Goal: Navigation & Orientation: Find specific page/section

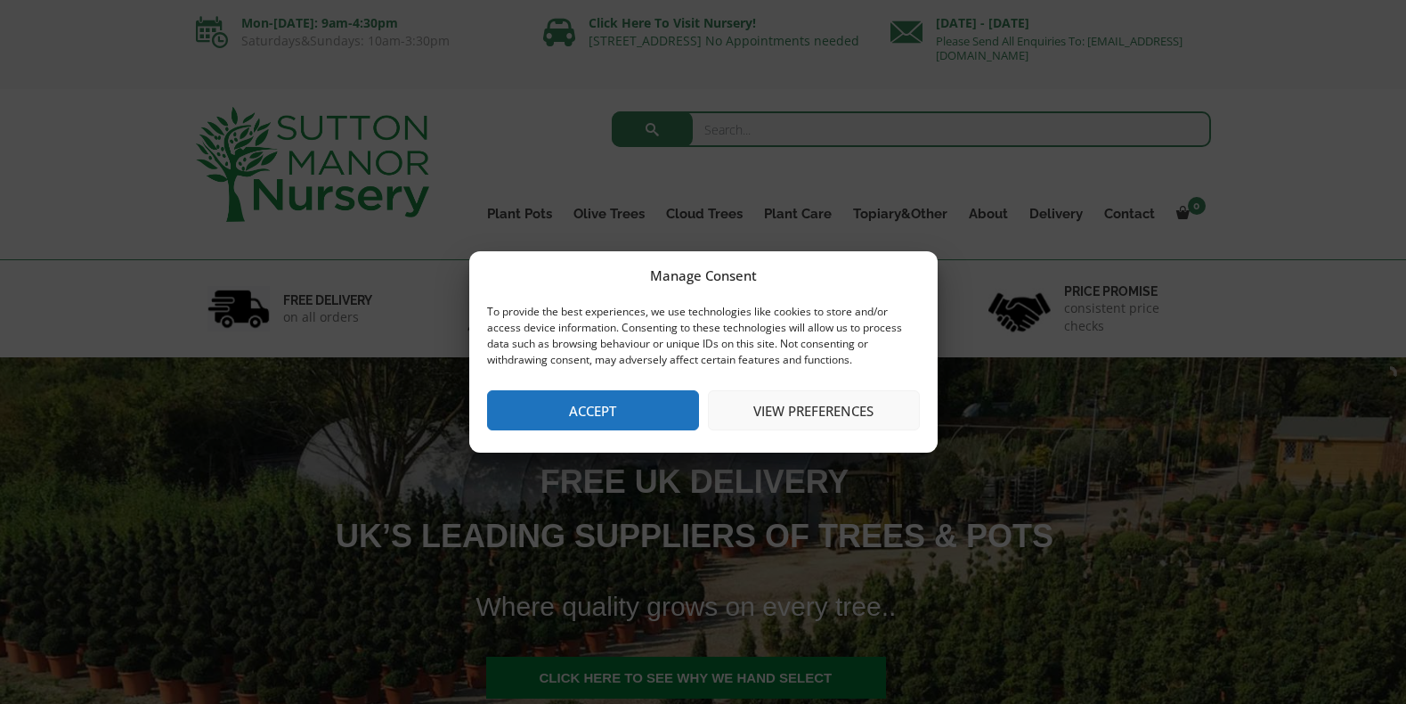
click at [608, 419] on button "Accept" at bounding box center [593, 410] width 212 height 40
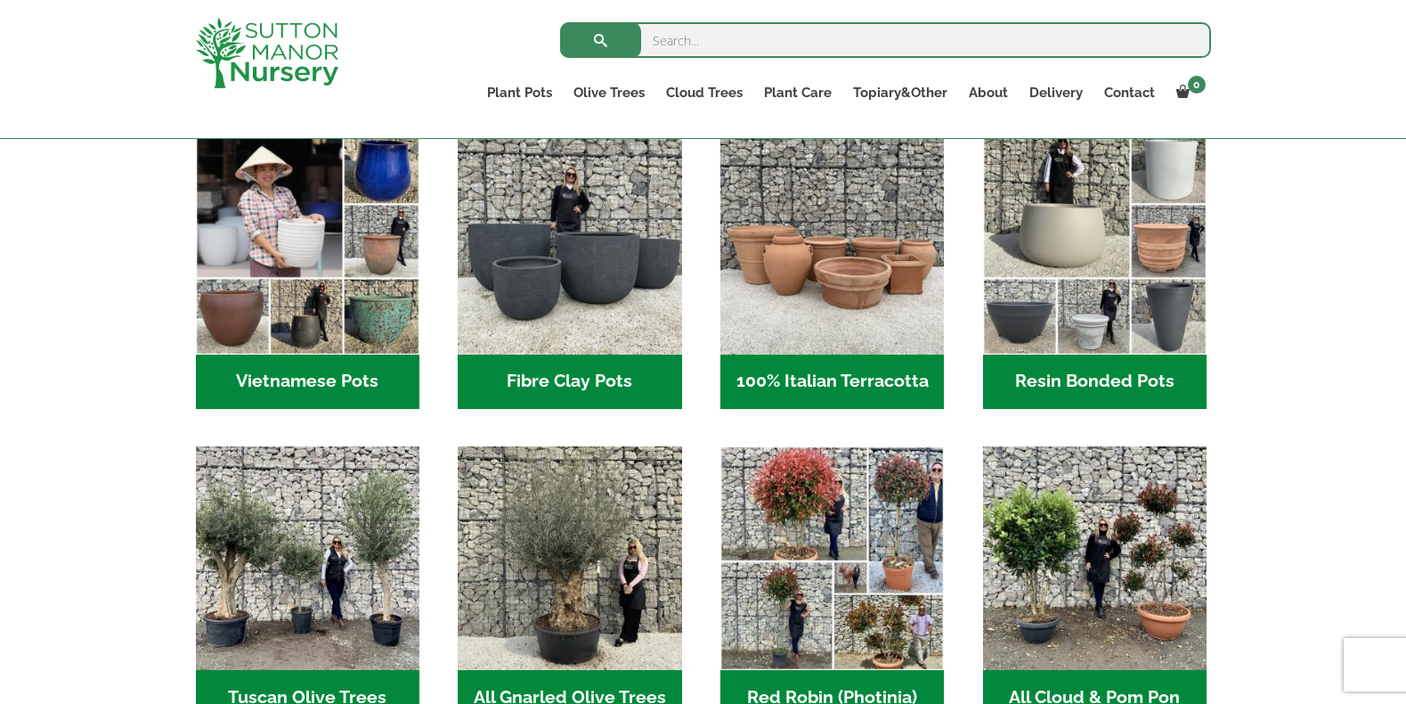
scroll to position [623, 0]
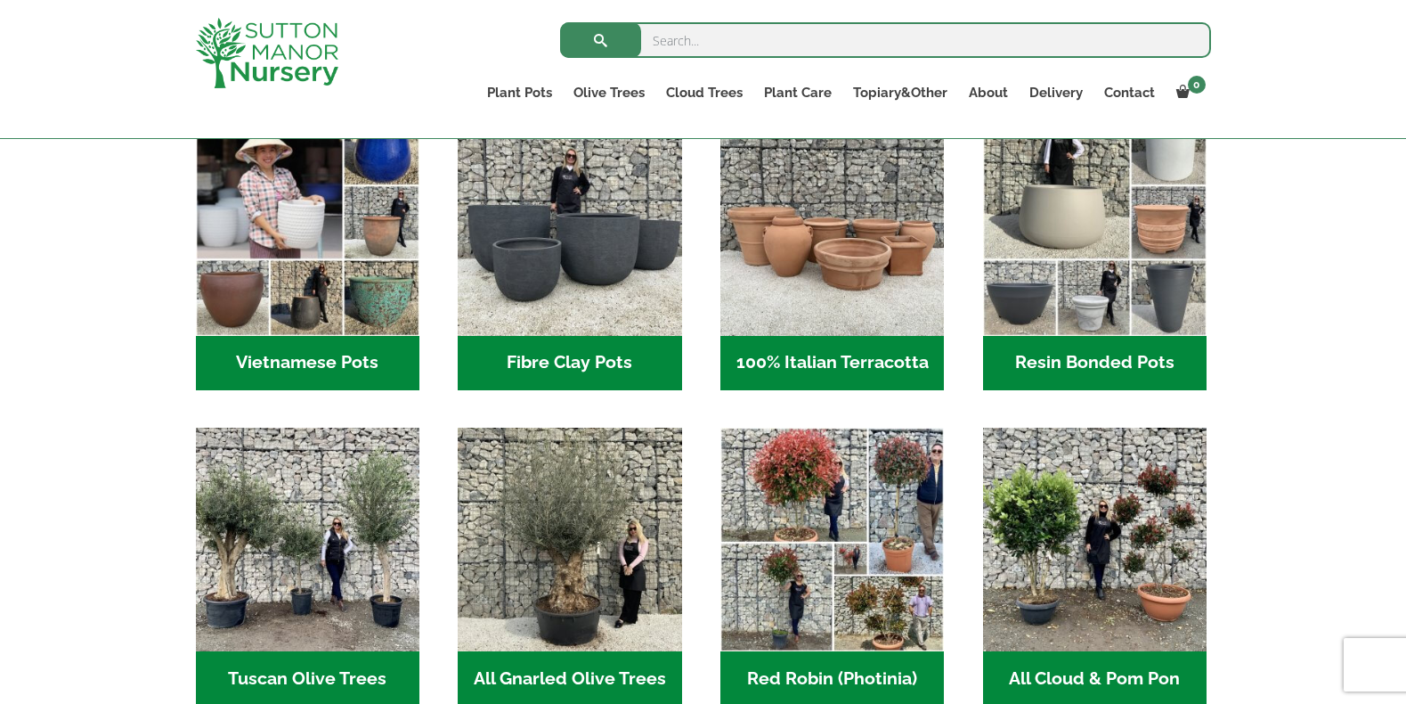
click at [599, 362] on h2 "Fibre Clay Pots (3)" at bounding box center [570, 363] width 224 height 55
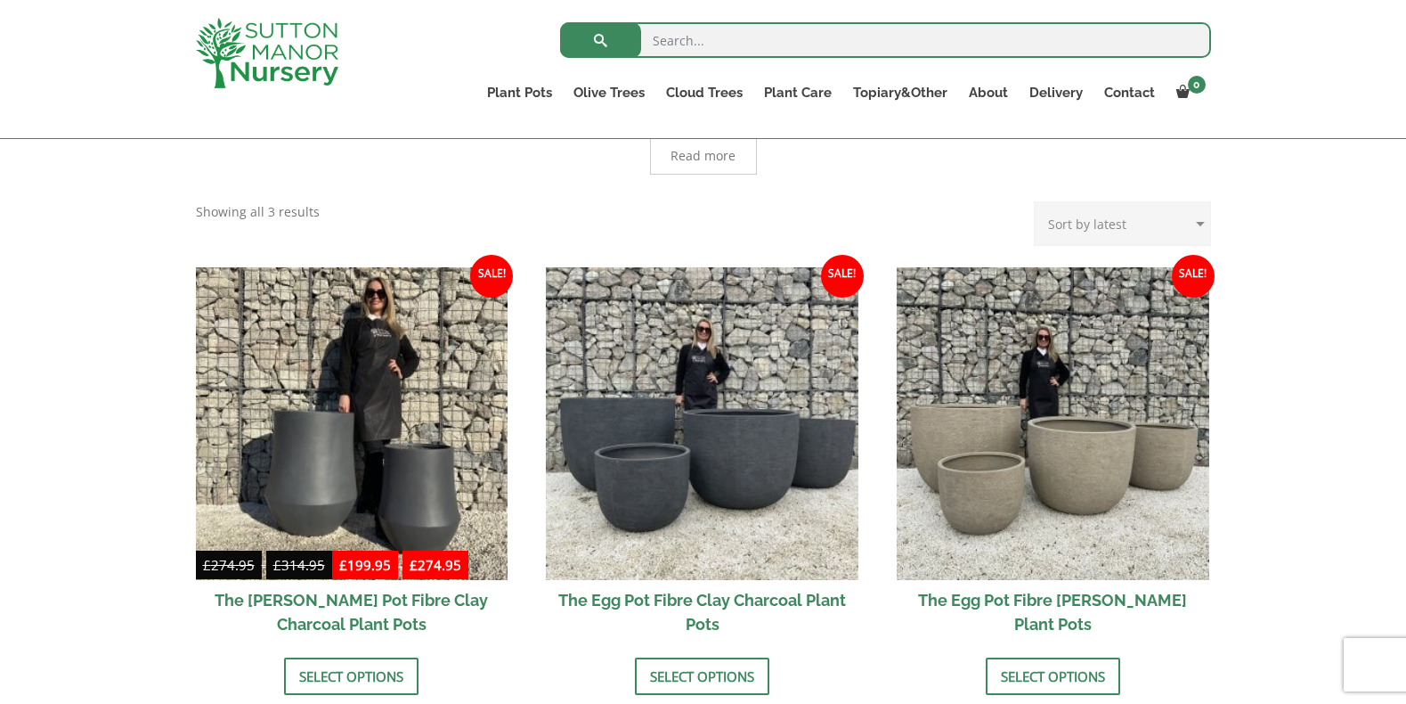
scroll to position [445, 0]
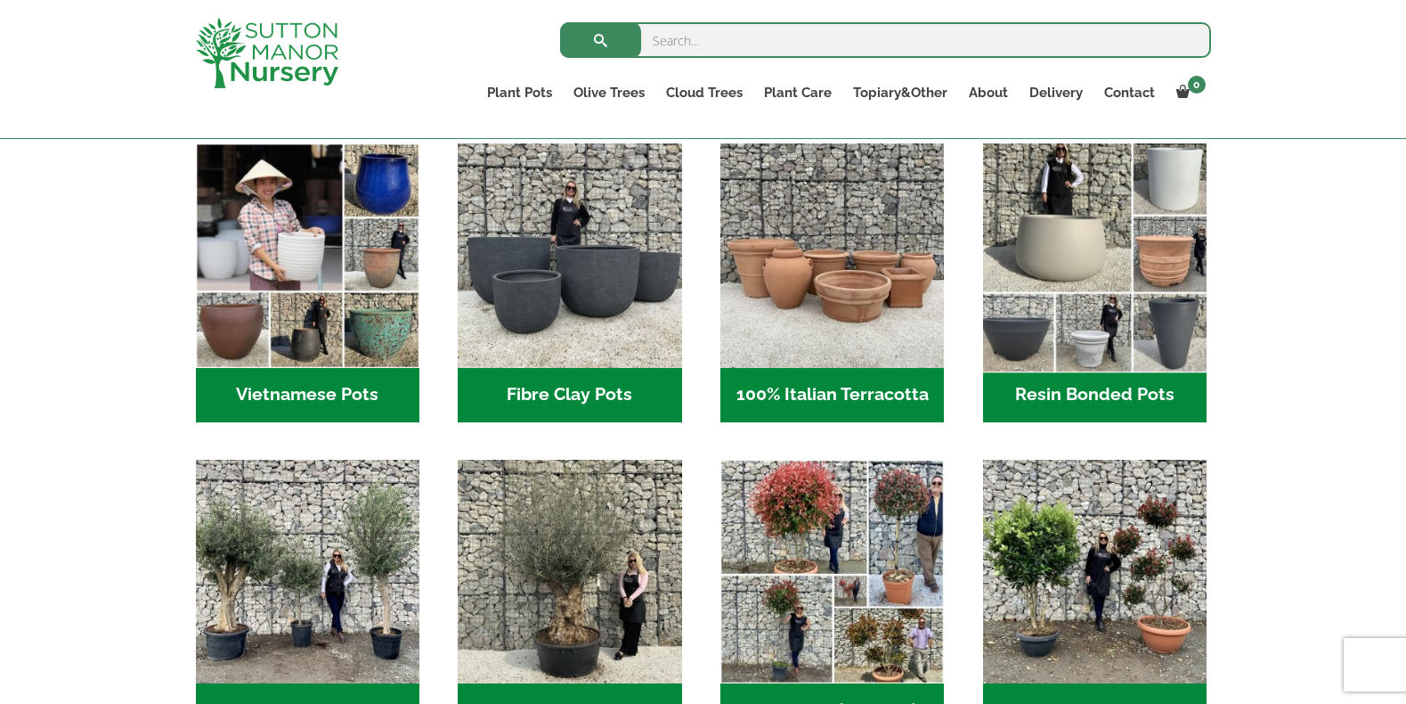
click at [1064, 317] on img "Visit product category Resin Bonded Pots" at bounding box center [1094, 255] width 235 height 235
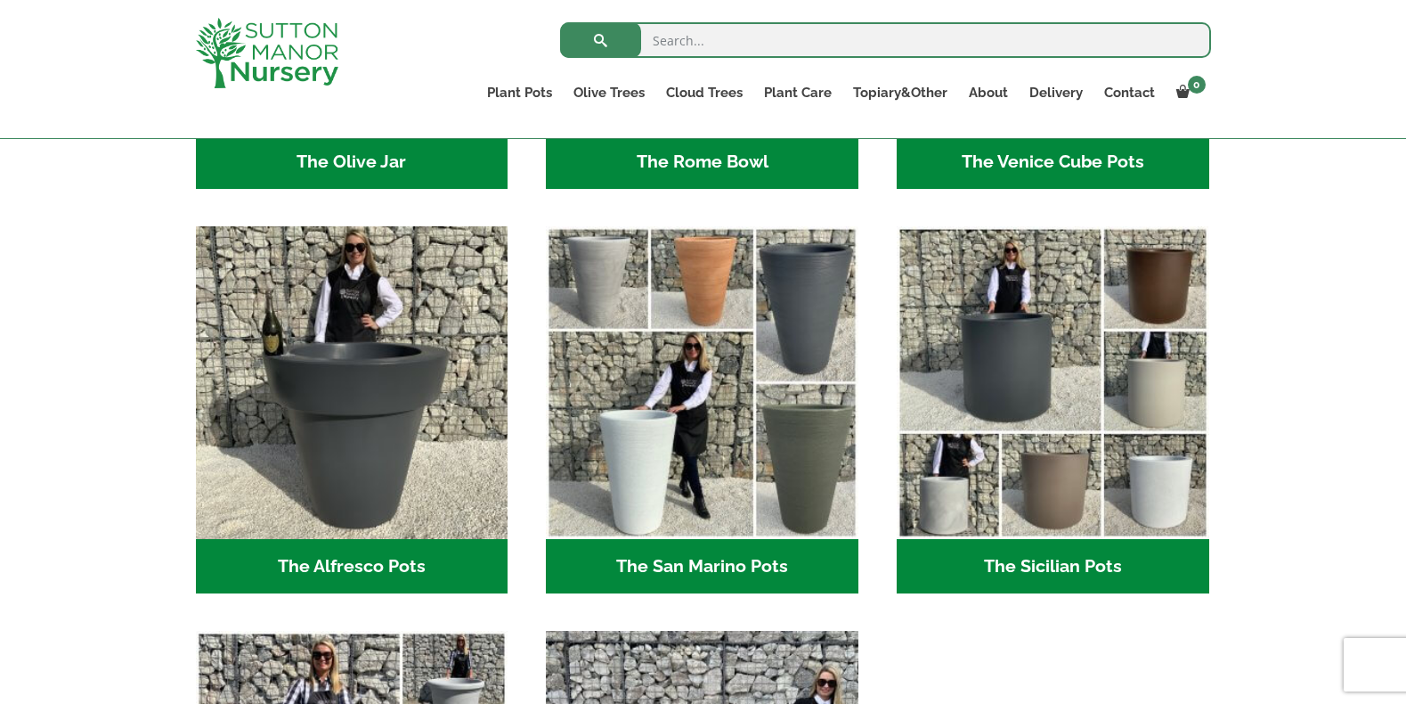
scroll to position [2016, 0]
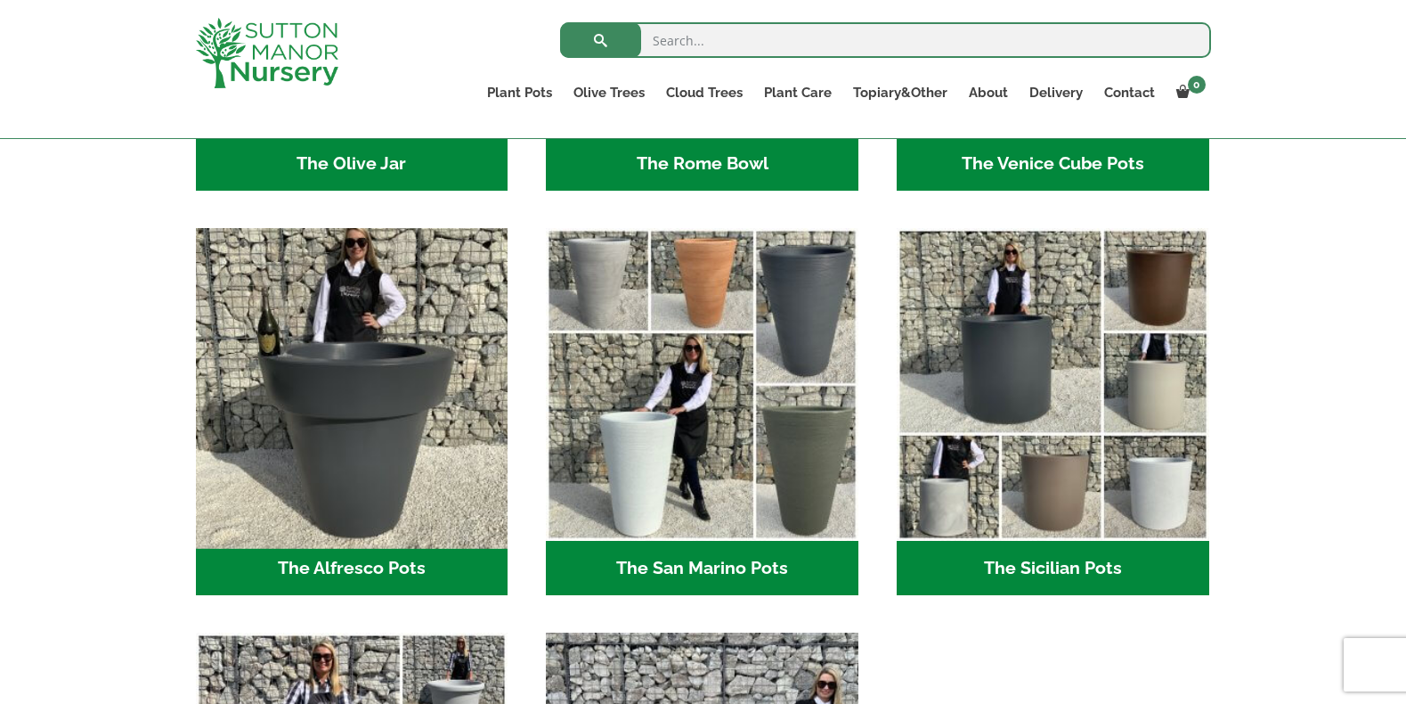
click at [405, 438] on img "Visit product category The Alfresco Pots" at bounding box center [352, 385] width 328 height 328
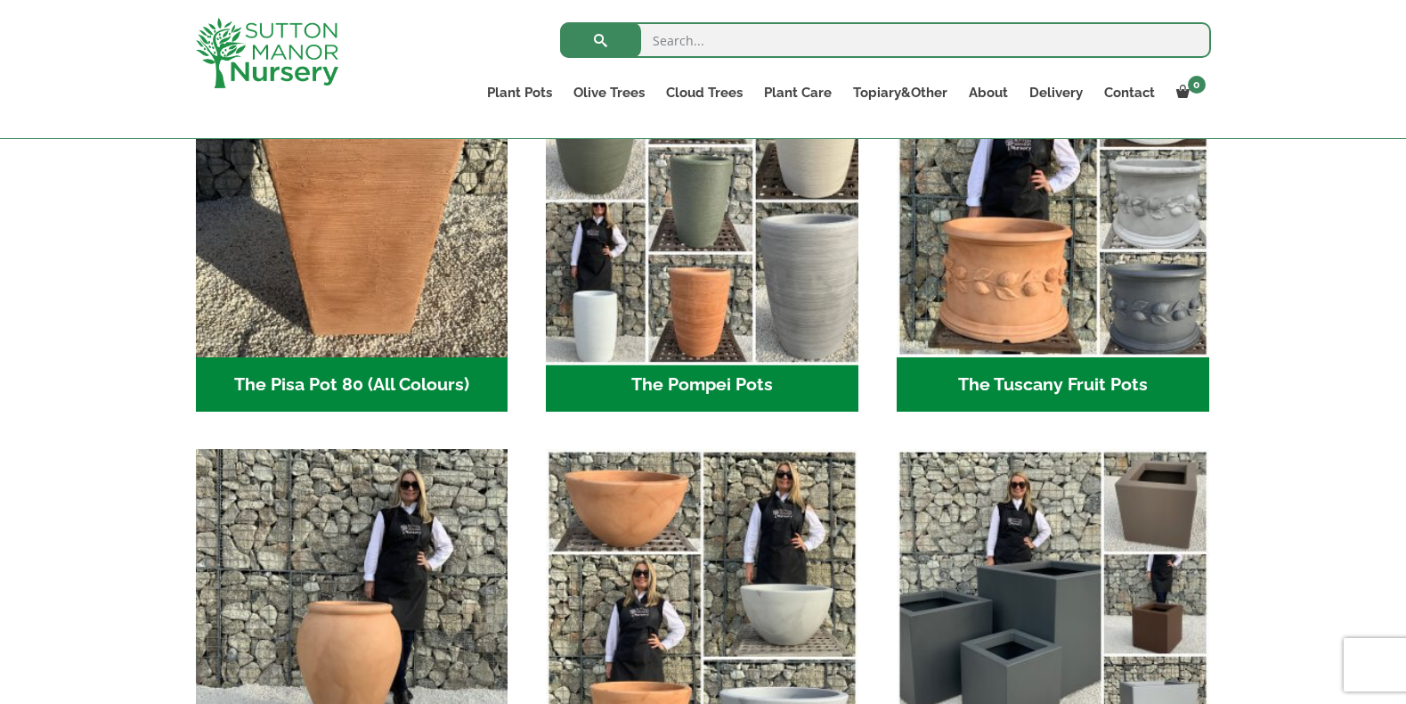
scroll to position [1393, 0]
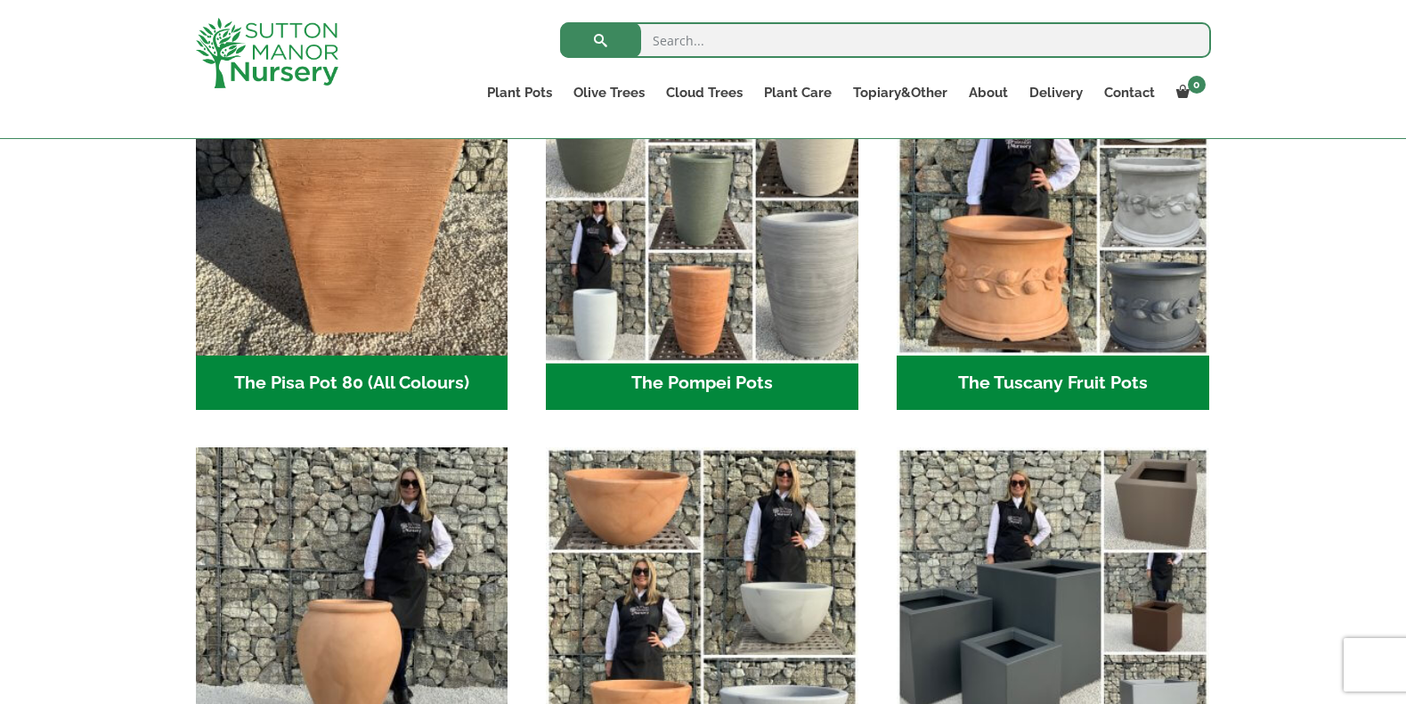
click at [710, 281] on img "Visit product category The Pompei Pots" at bounding box center [703, 200] width 328 height 328
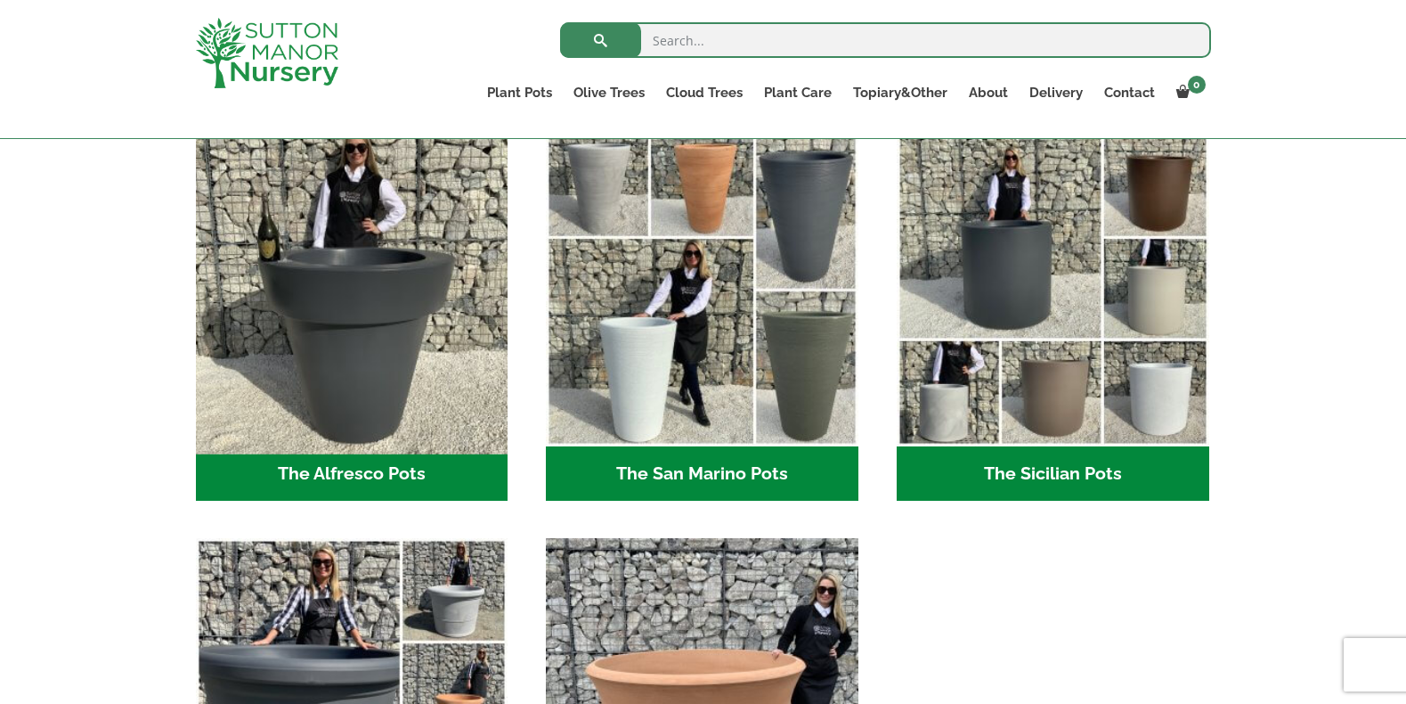
scroll to position [2105, 0]
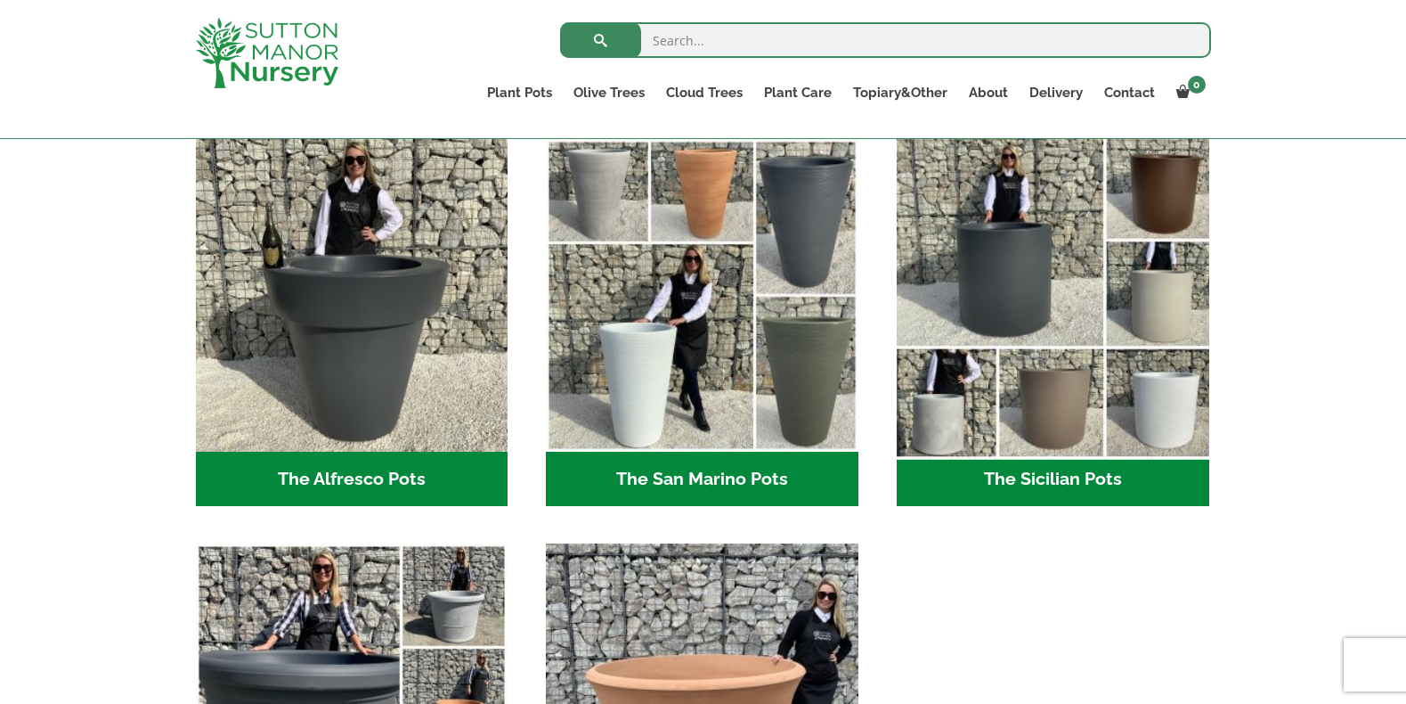
click at [1002, 279] on img "Visit product category The Sicilian Pots" at bounding box center [1053, 296] width 328 height 328
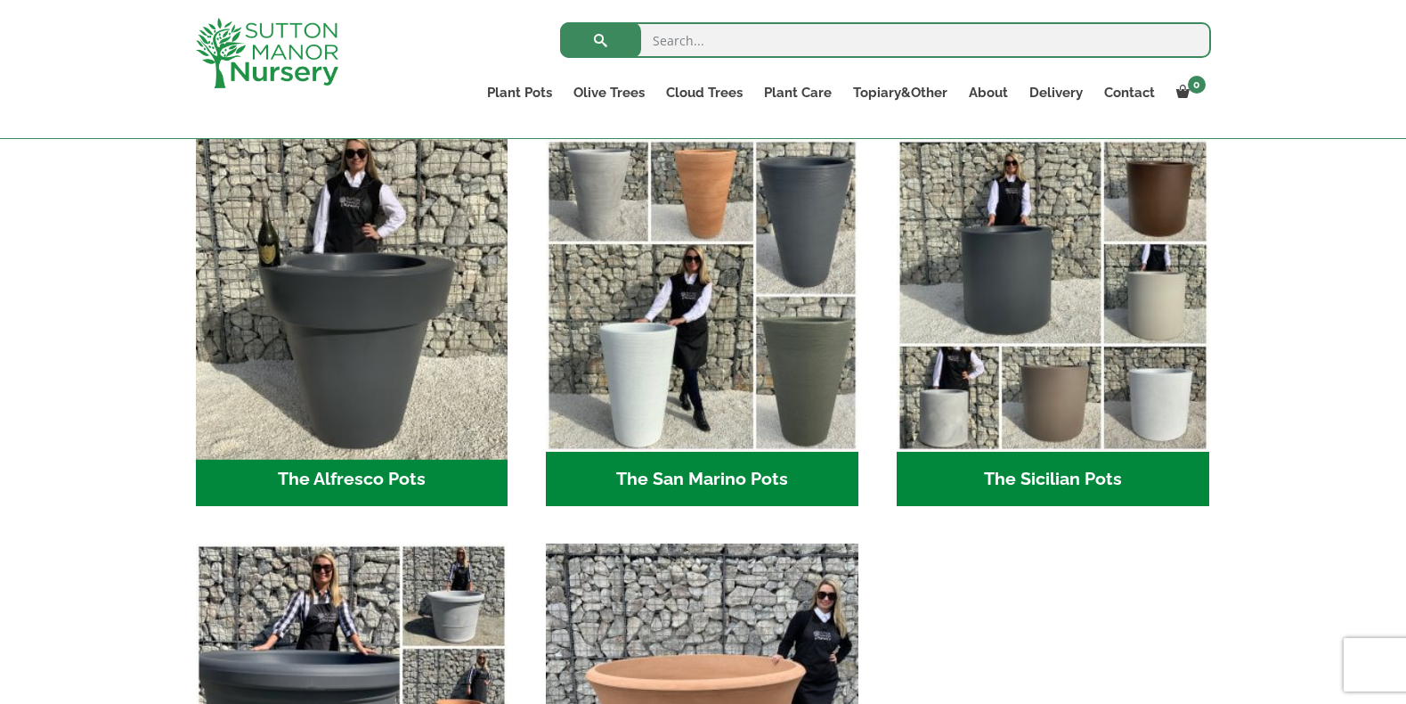
click at [338, 325] on img "Visit product category The Alfresco Pots" at bounding box center [352, 296] width 328 height 328
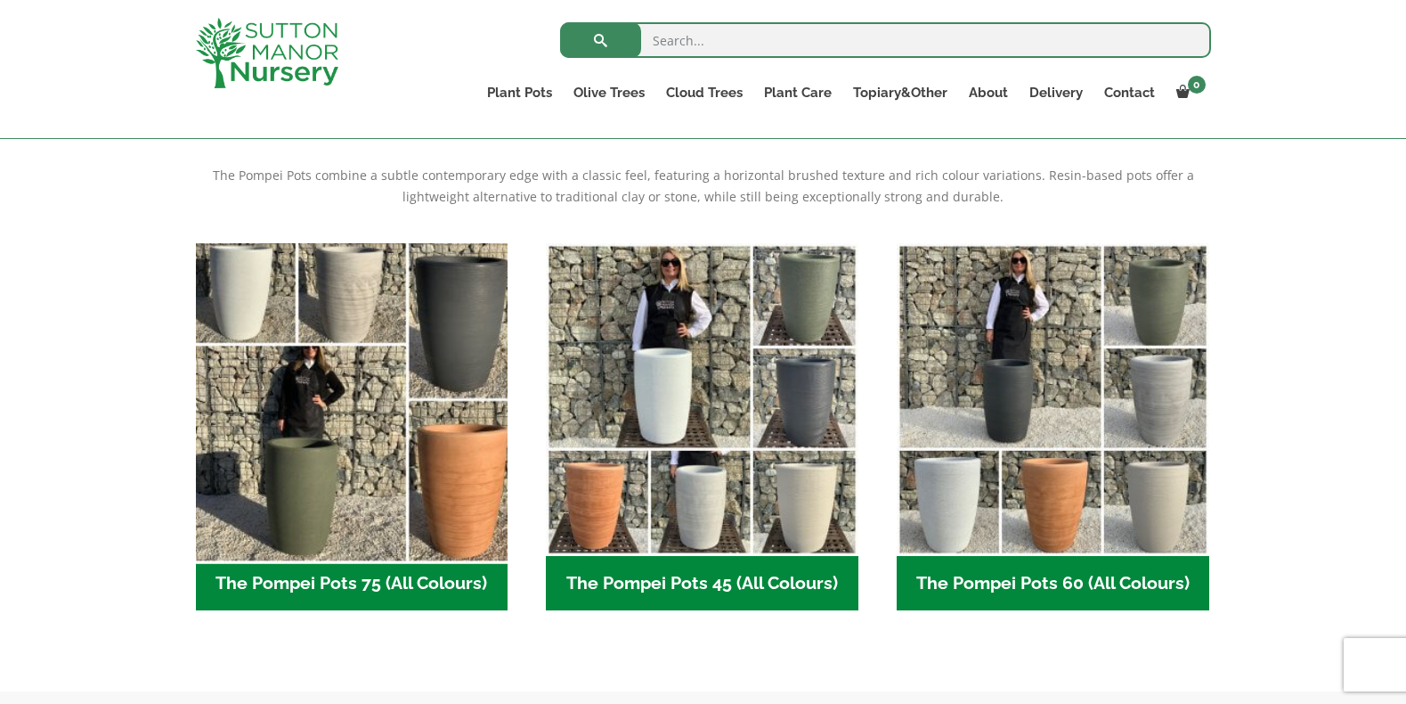
scroll to position [356, 0]
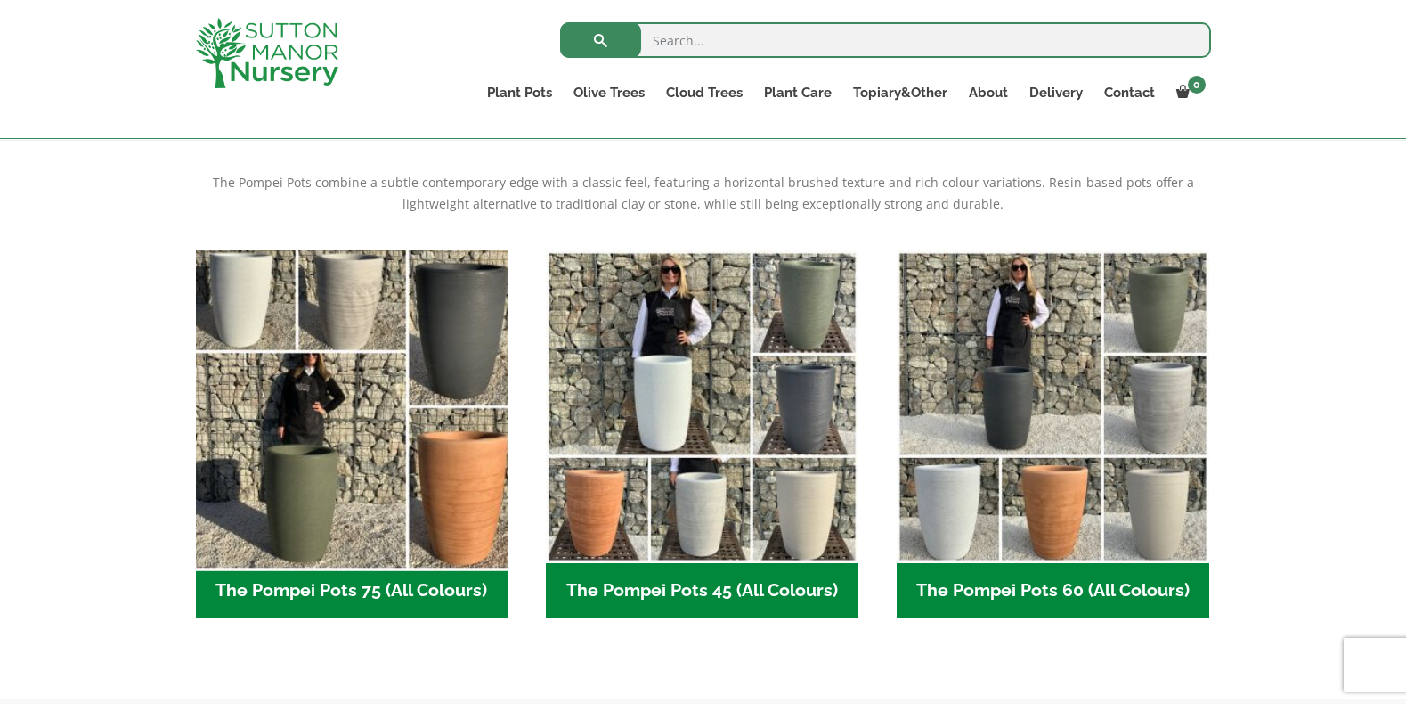
click at [356, 424] on img "Visit product category The Pompei Pots 75 (All Colours)" at bounding box center [352, 406] width 328 height 328
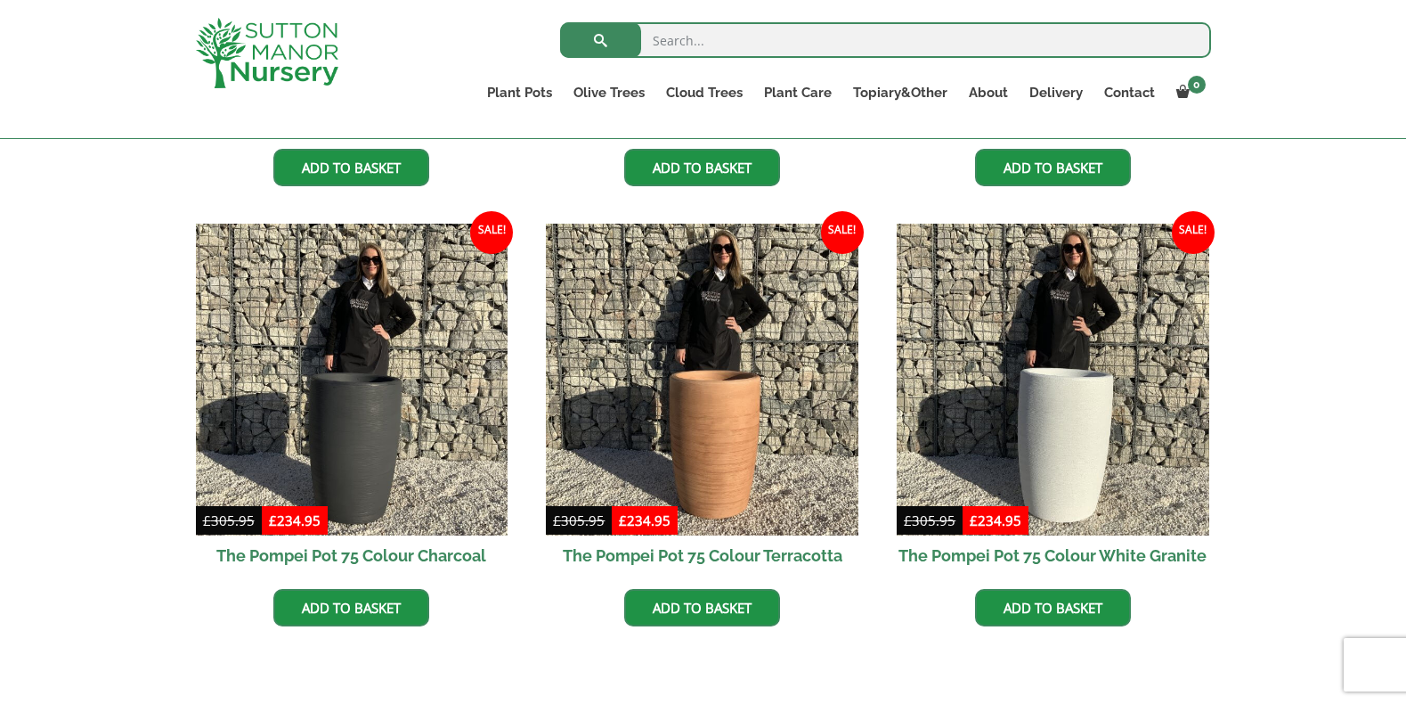
scroll to position [591, 0]
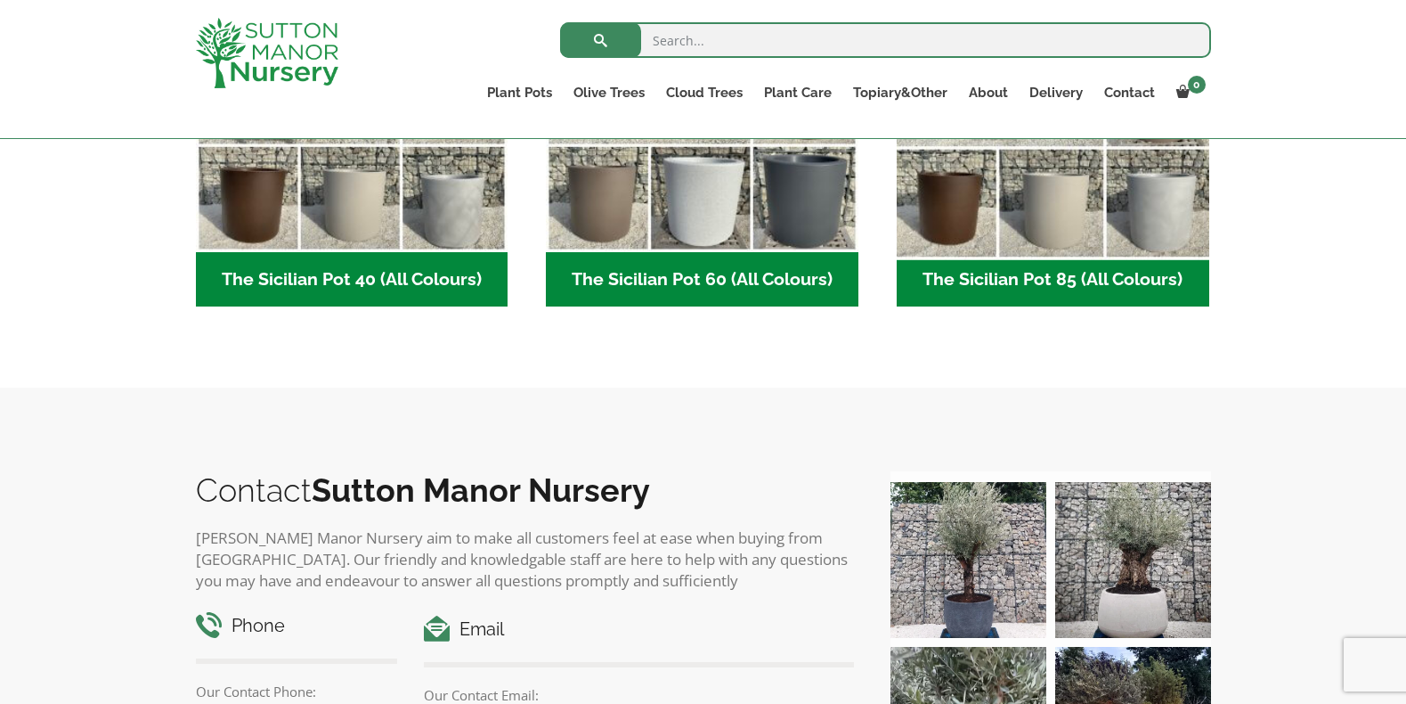
scroll to position [591, 0]
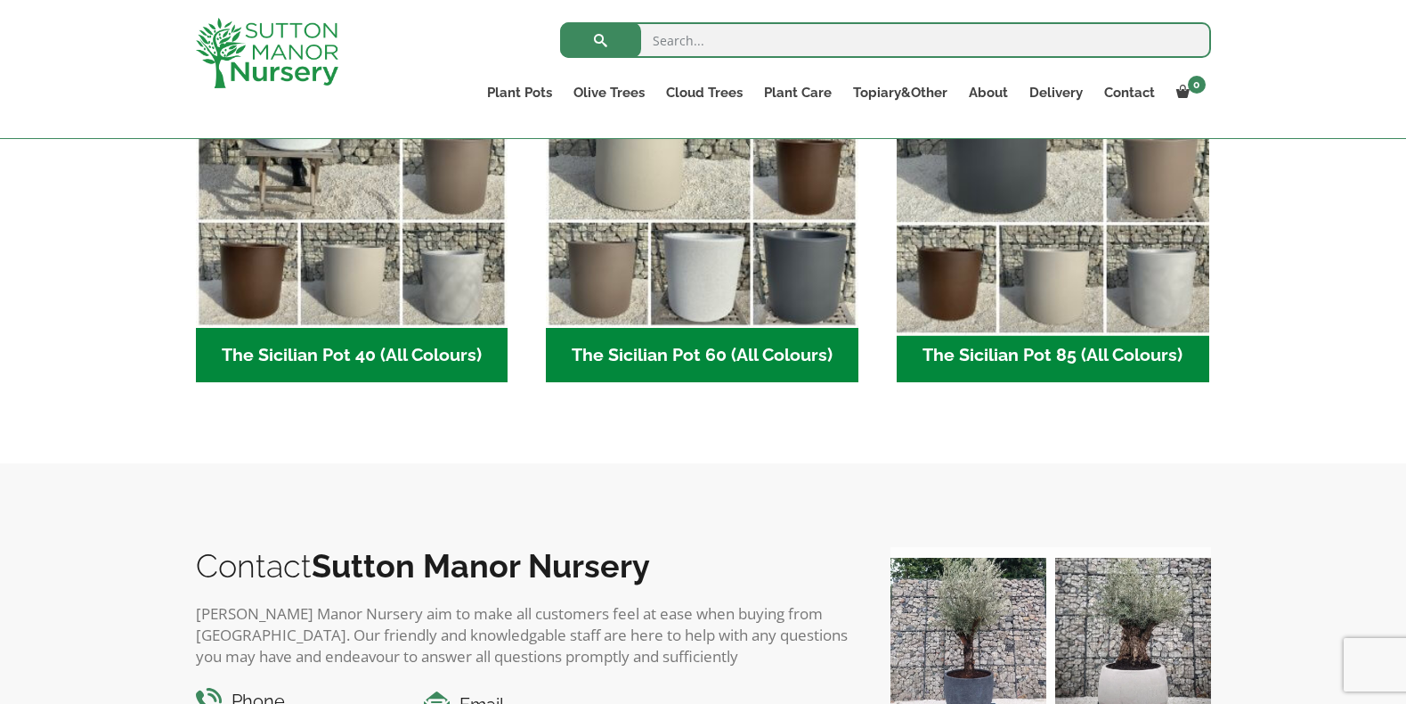
click at [1021, 275] on img "Visit product category The Sicilian Pot 85 (All Colours)" at bounding box center [1053, 171] width 328 height 328
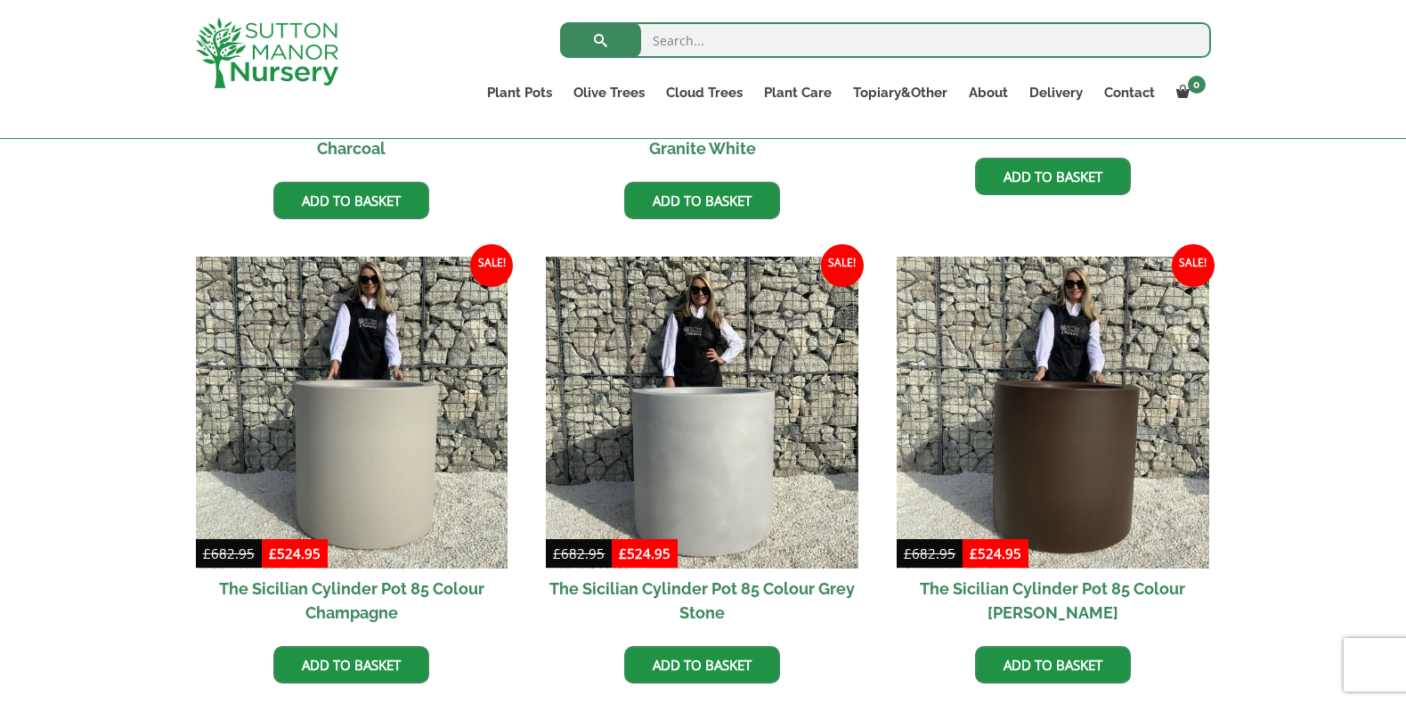
scroll to position [859, 0]
